Goal: Information Seeking & Learning: Learn about a topic

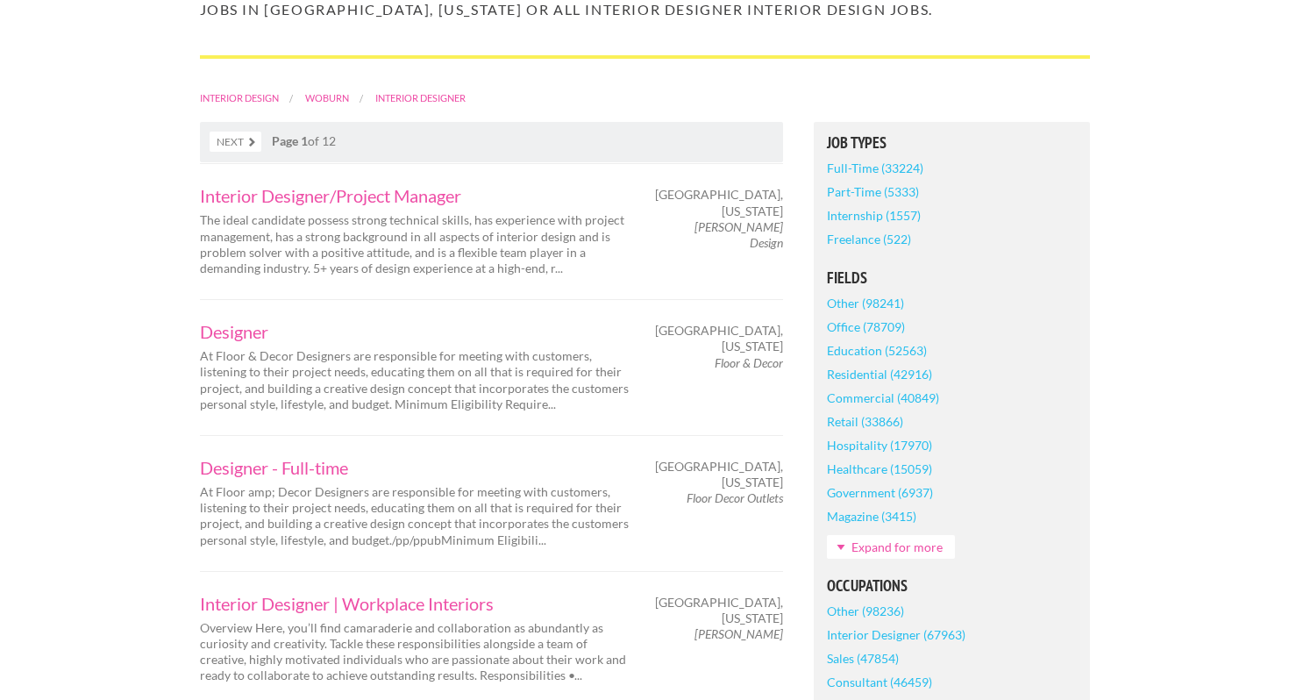
scroll to position [362, 0]
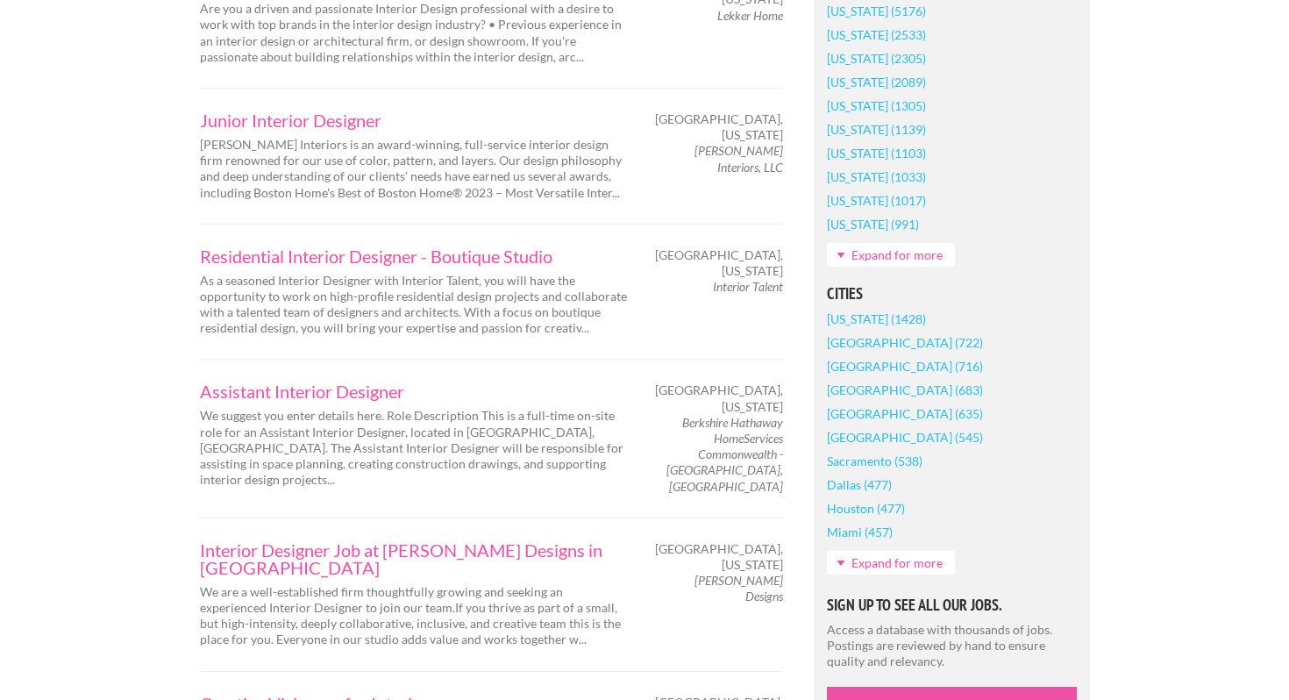
scroll to position [1270, 0]
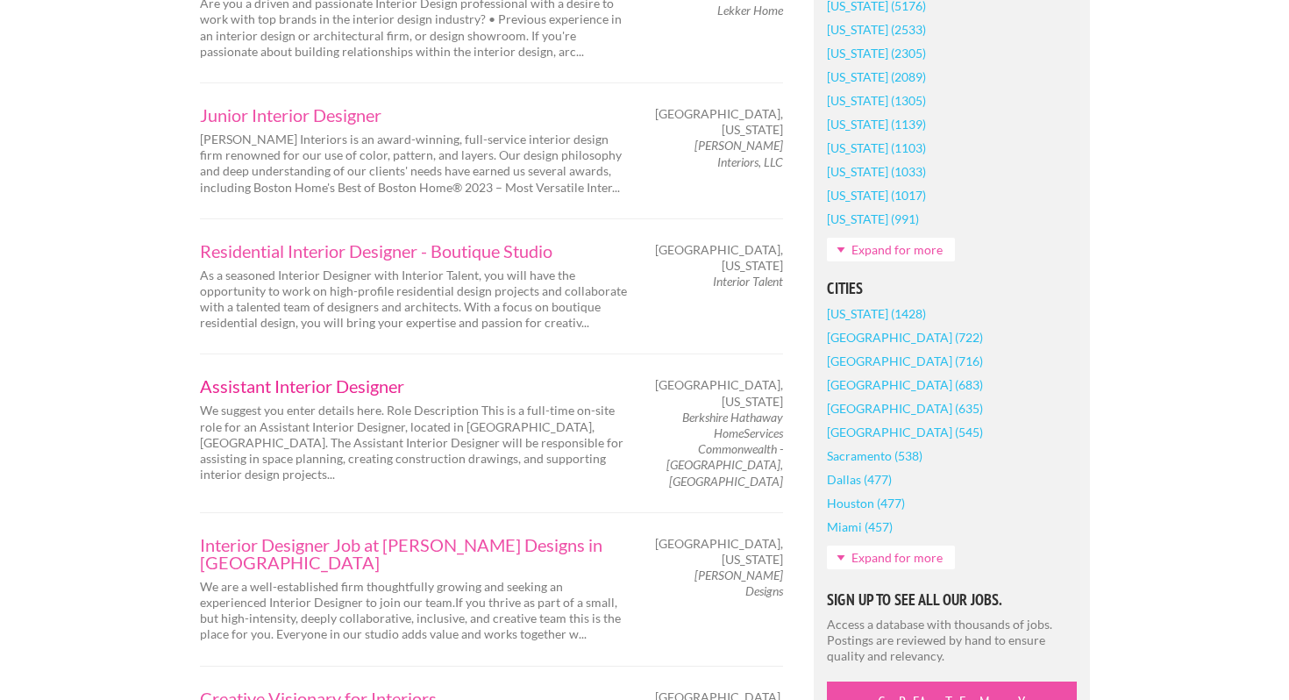
click at [328, 381] on link "Assistant Interior Designer" at bounding box center [415, 386] width 430 height 18
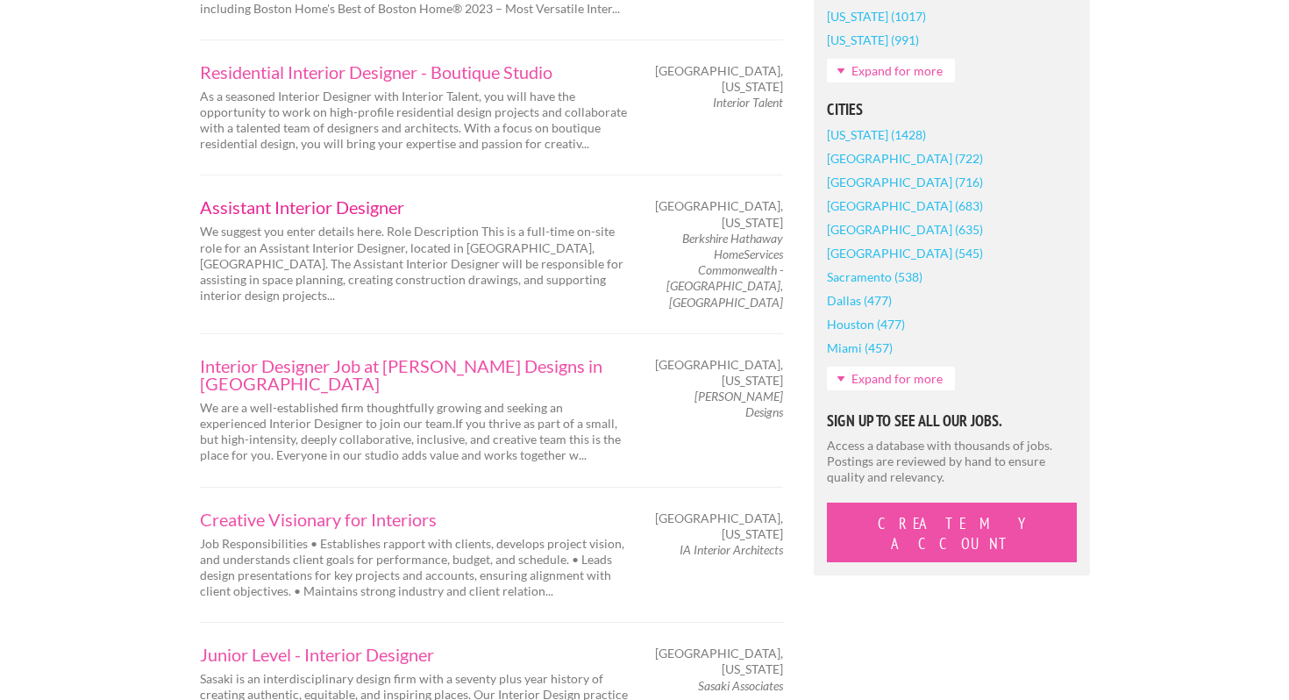
scroll to position [1483, 0]
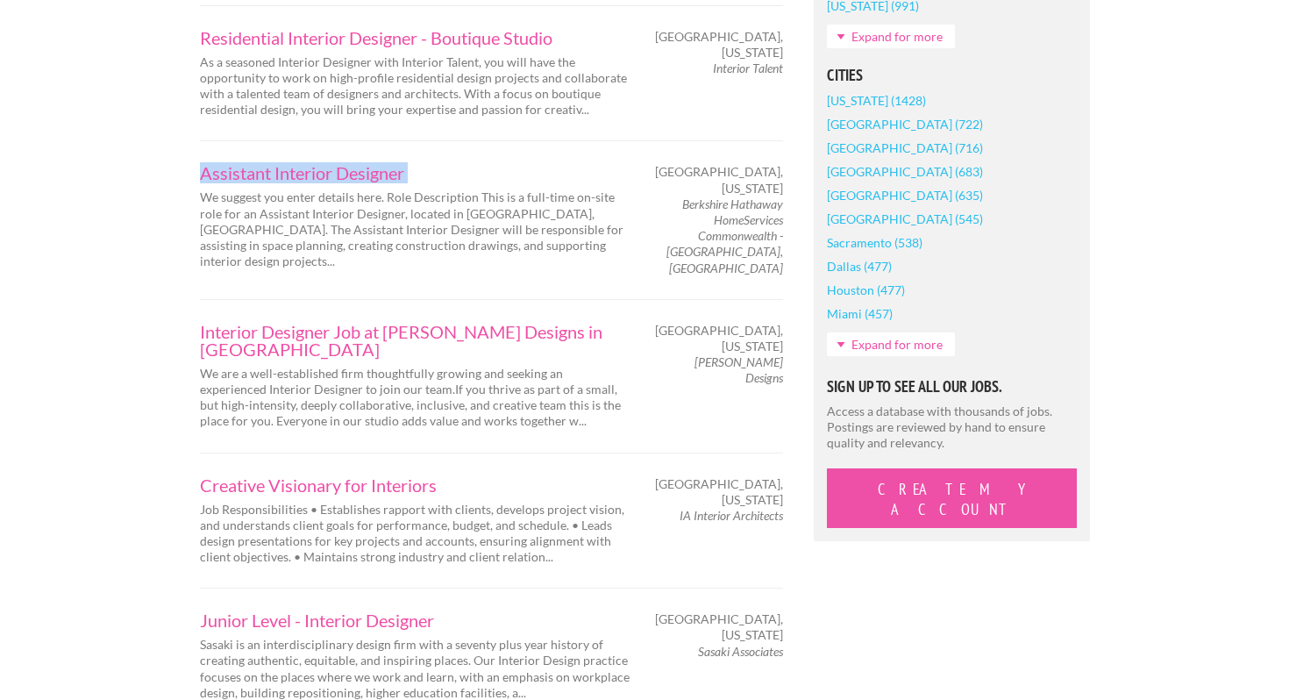
drag, startPoint x: 175, startPoint y: 173, endPoint x: 473, endPoint y: 187, distance: 297.6
click at [473, 187] on div "Employers My Account Log Out The Creative Loft Search Jobs Browse Jobs Get Help…" at bounding box center [644, 450] width 1289 height 3866
copy div "Assistant Interior Designer"
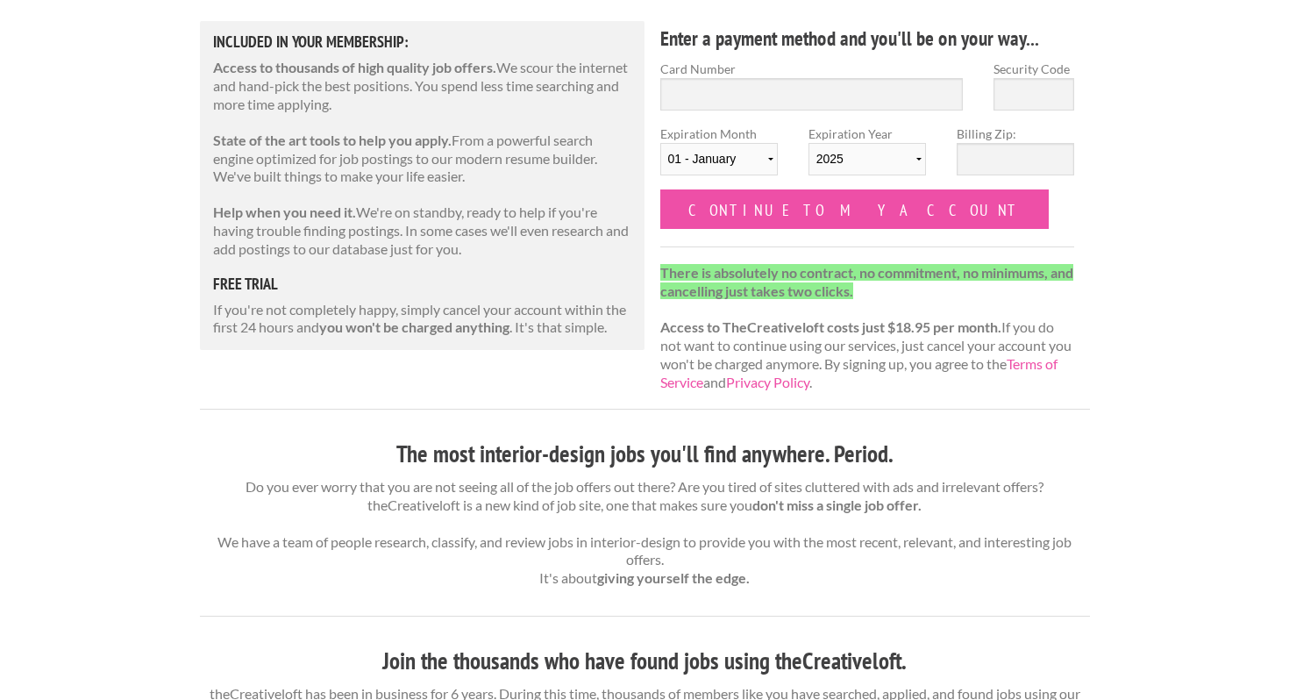
scroll to position [225, 0]
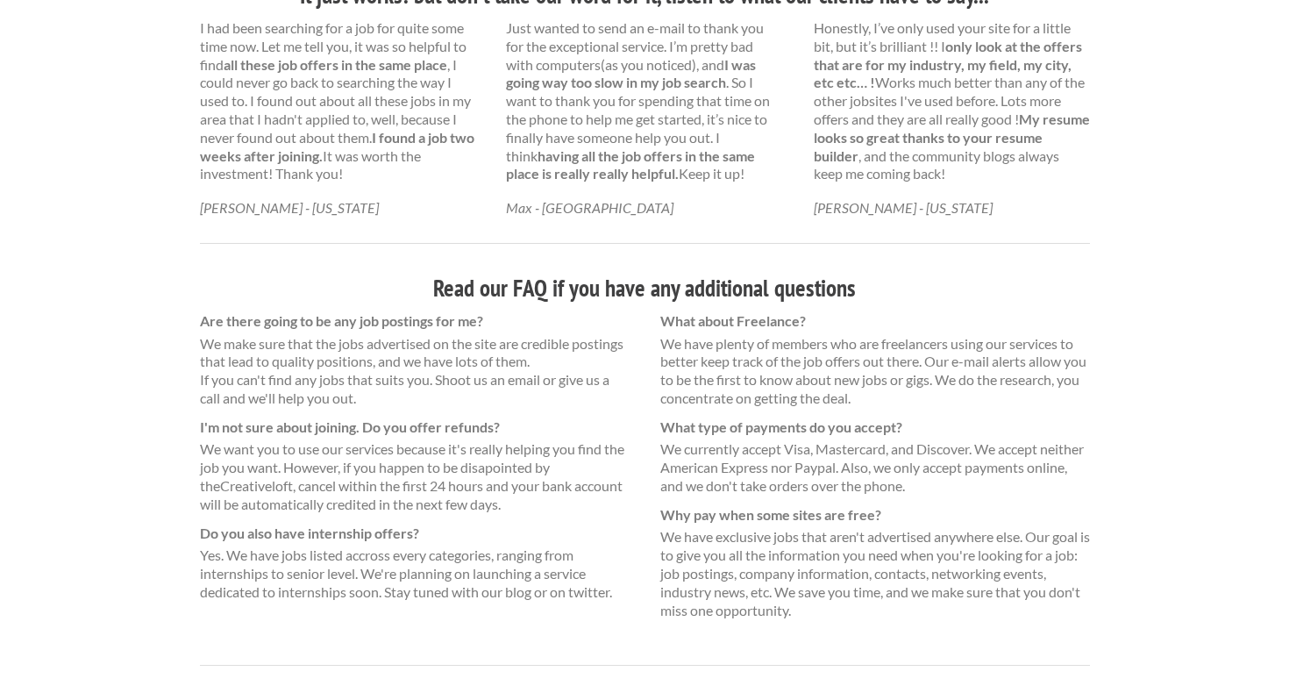
scroll to position [1128, 0]
